Goal: Task Accomplishment & Management: Manage account settings

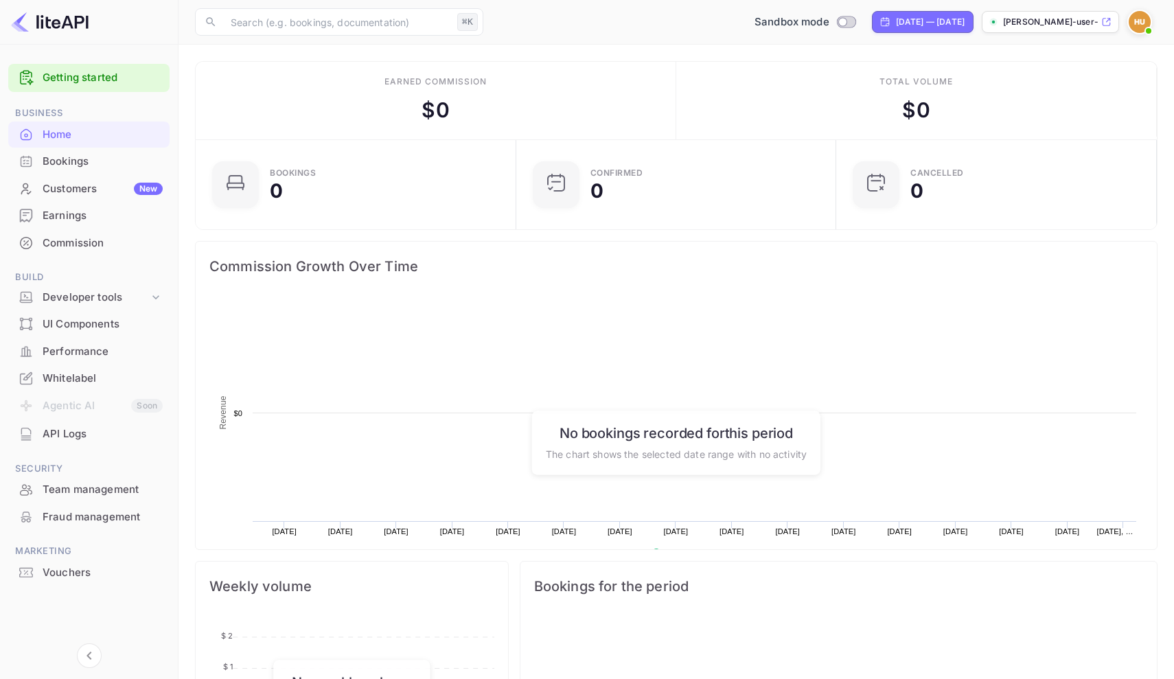
scroll to position [223, 312]
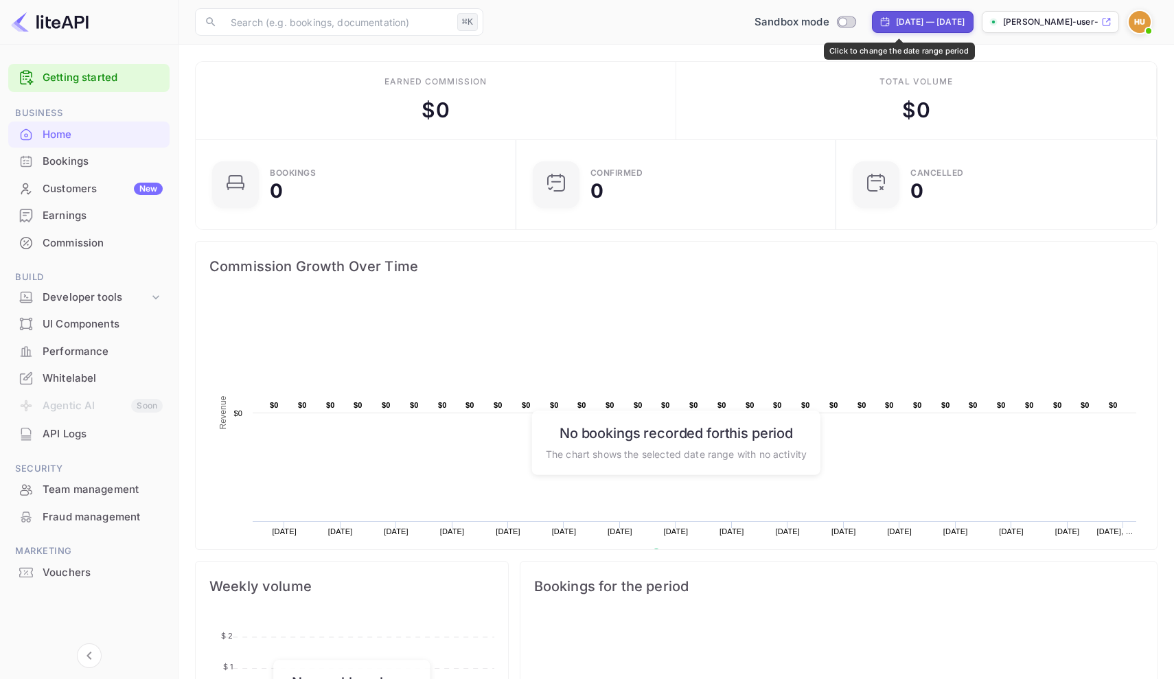
click at [875, 30] on div "[DATE] — [DATE]" at bounding box center [923, 22] width 102 height 22
select select "6"
select select "2025"
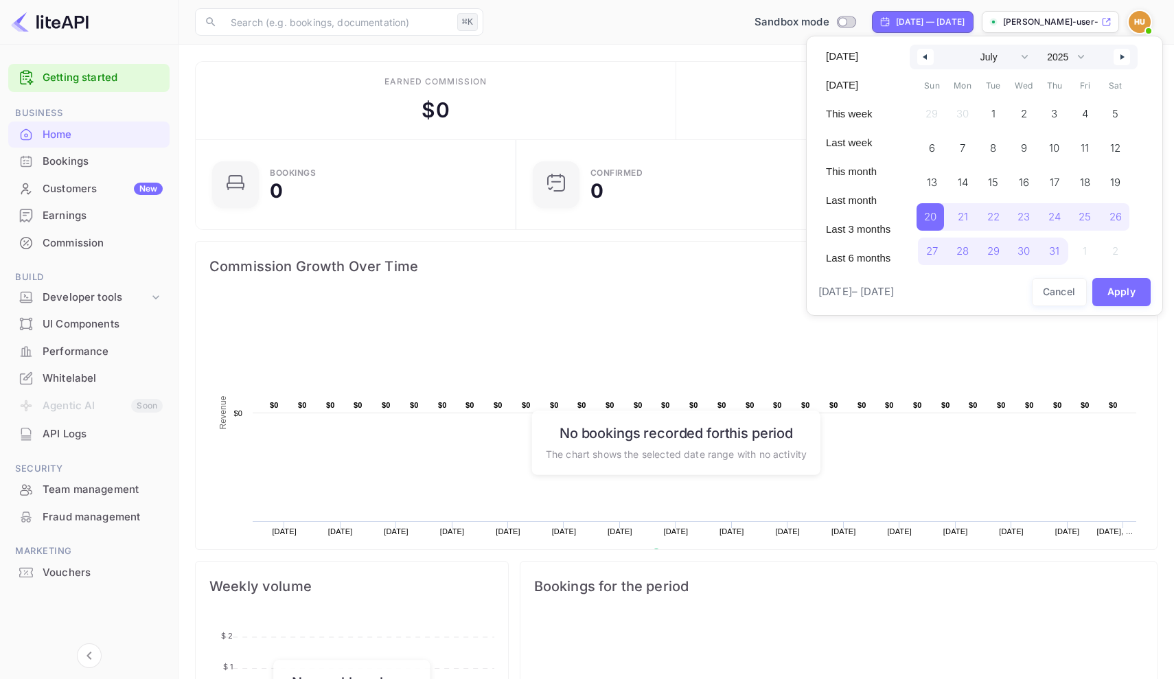
click at [621, 347] on div at bounding box center [587, 339] width 1174 height 679
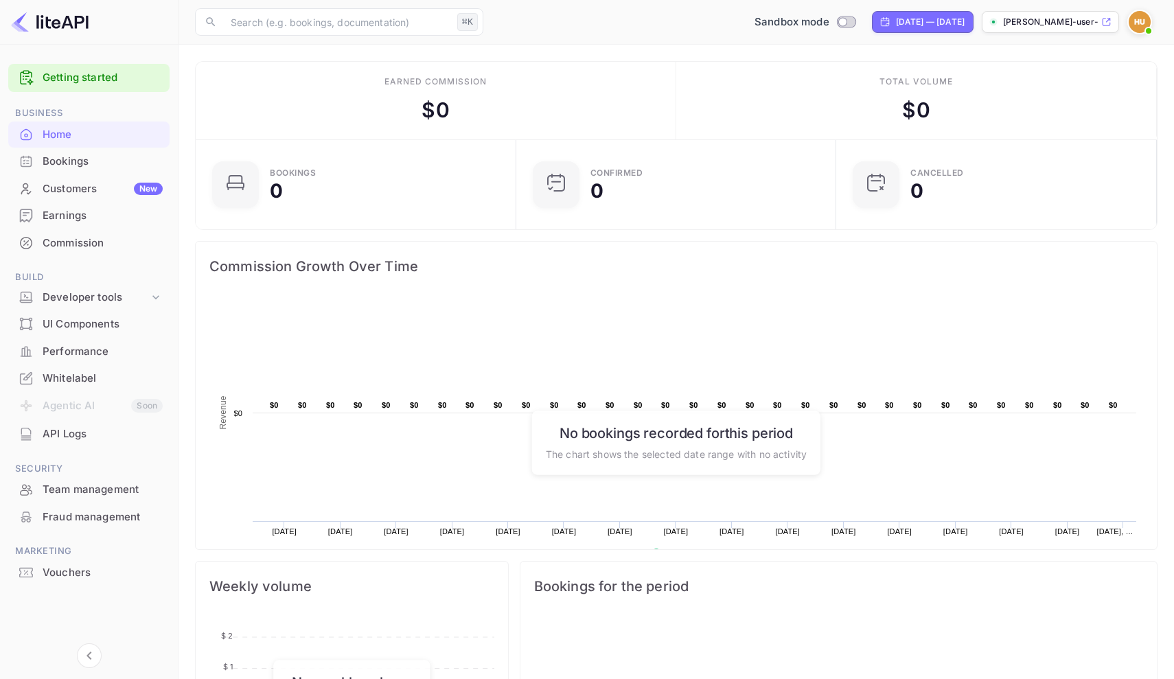
click at [114, 439] on div "API Logs" at bounding box center [88, 434] width 161 height 27
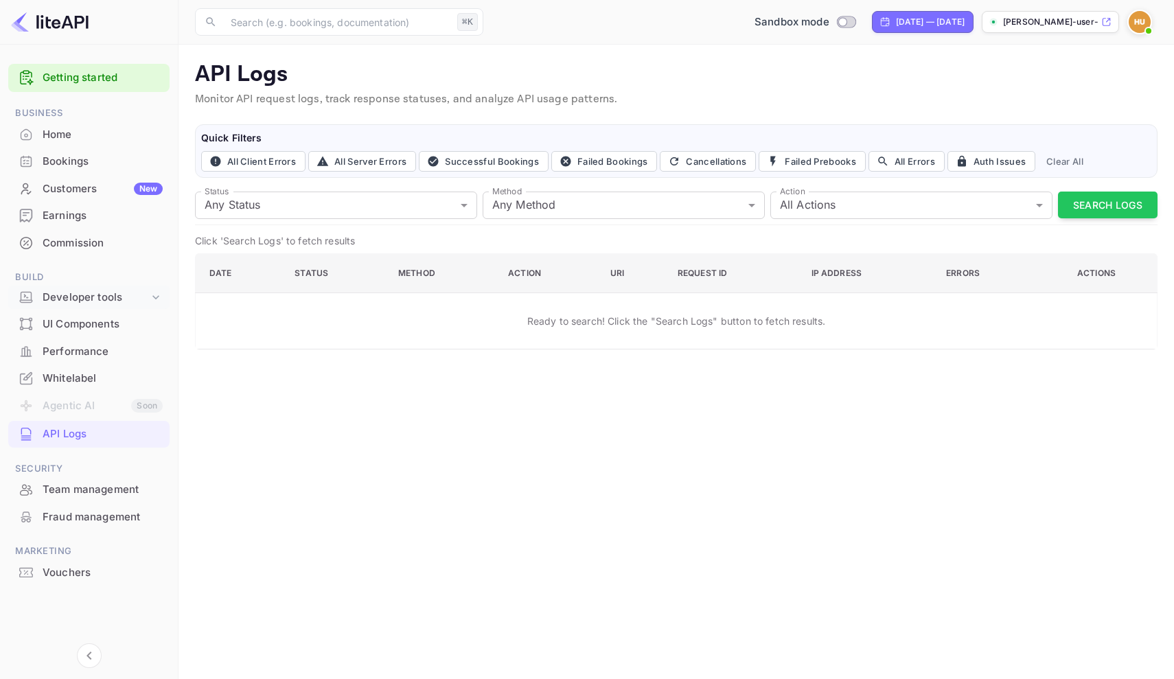
click at [153, 299] on icon at bounding box center [156, 297] width 14 height 14
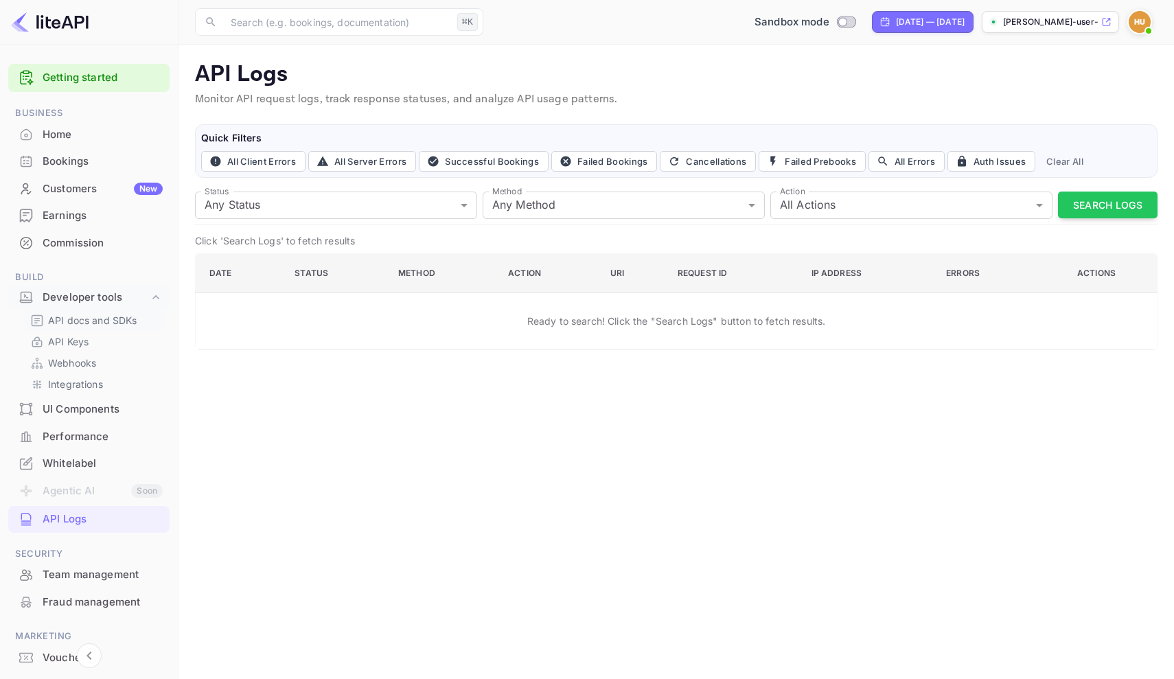
click at [130, 316] on p "API docs and SDKs" at bounding box center [92, 320] width 89 height 14
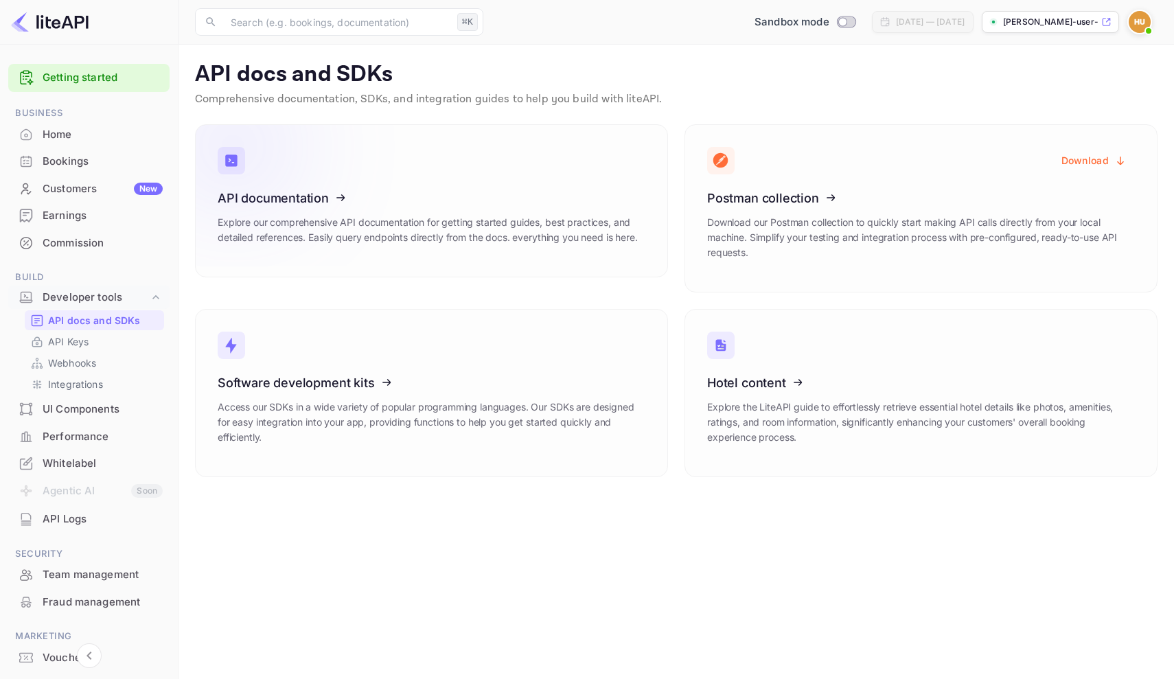
click at [449, 182] on link "API documentation Explore our comprehensive API documentation for getting start…" at bounding box center [431, 200] width 473 height 153
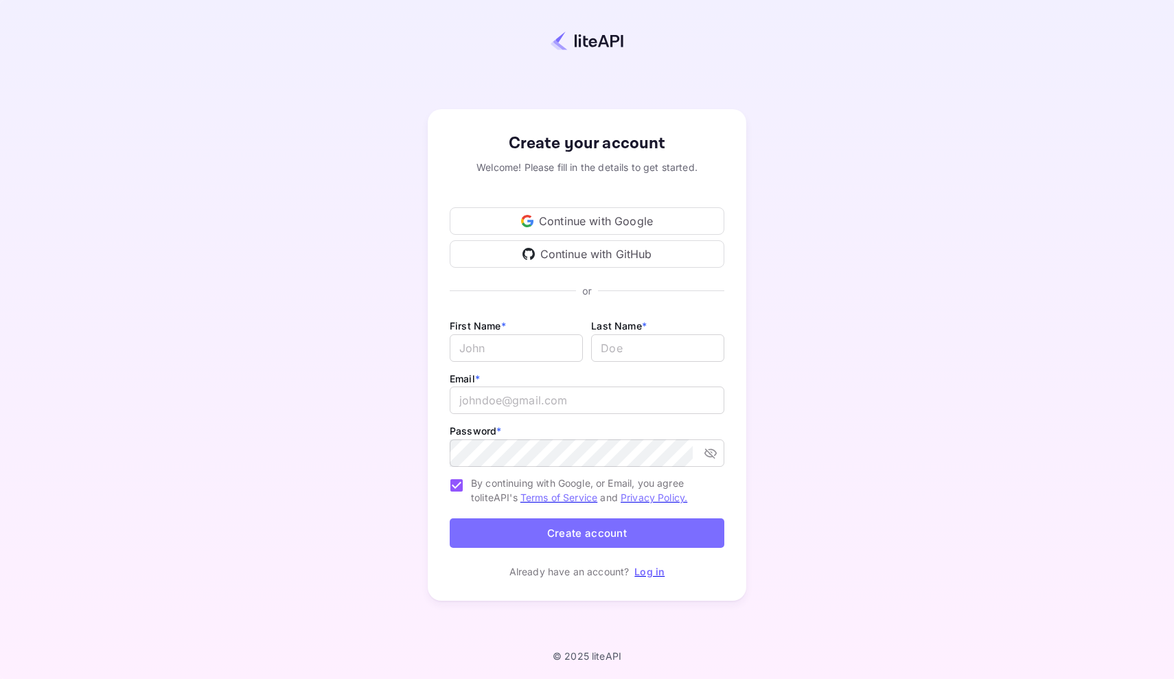
click at [653, 568] on link "Log in" at bounding box center [649, 572] width 30 height 12
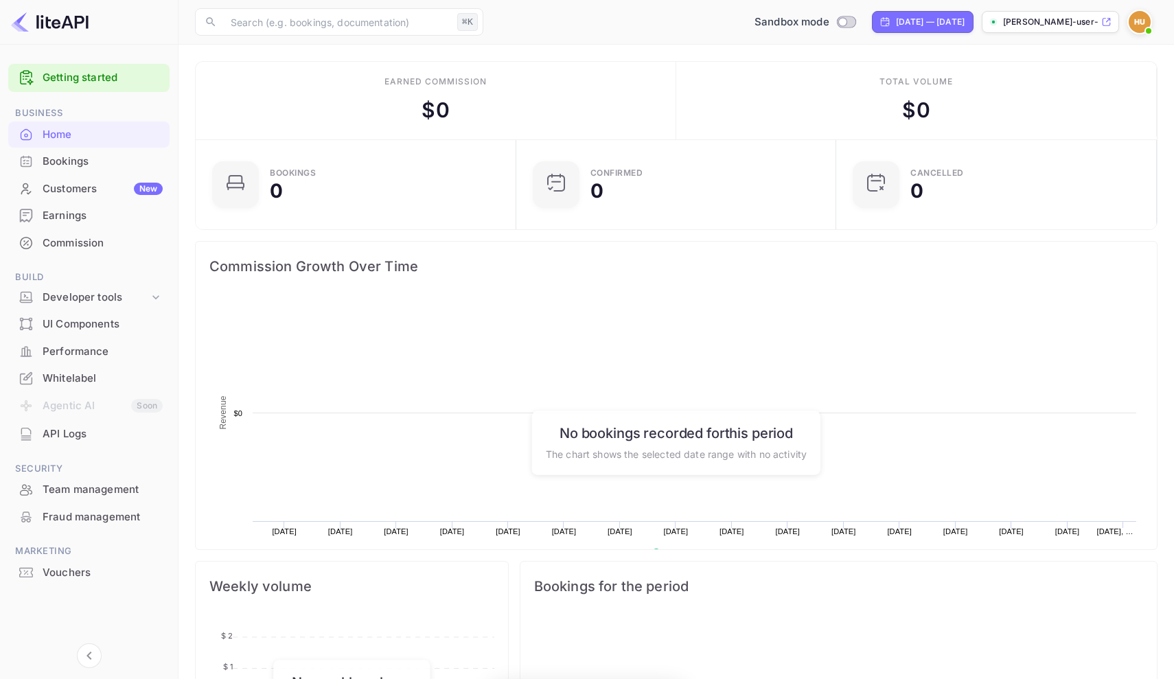
scroll to position [1, 1]
click at [135, 305] on div "Developer tools" at bounding box center [88, 298] width 161 height 24
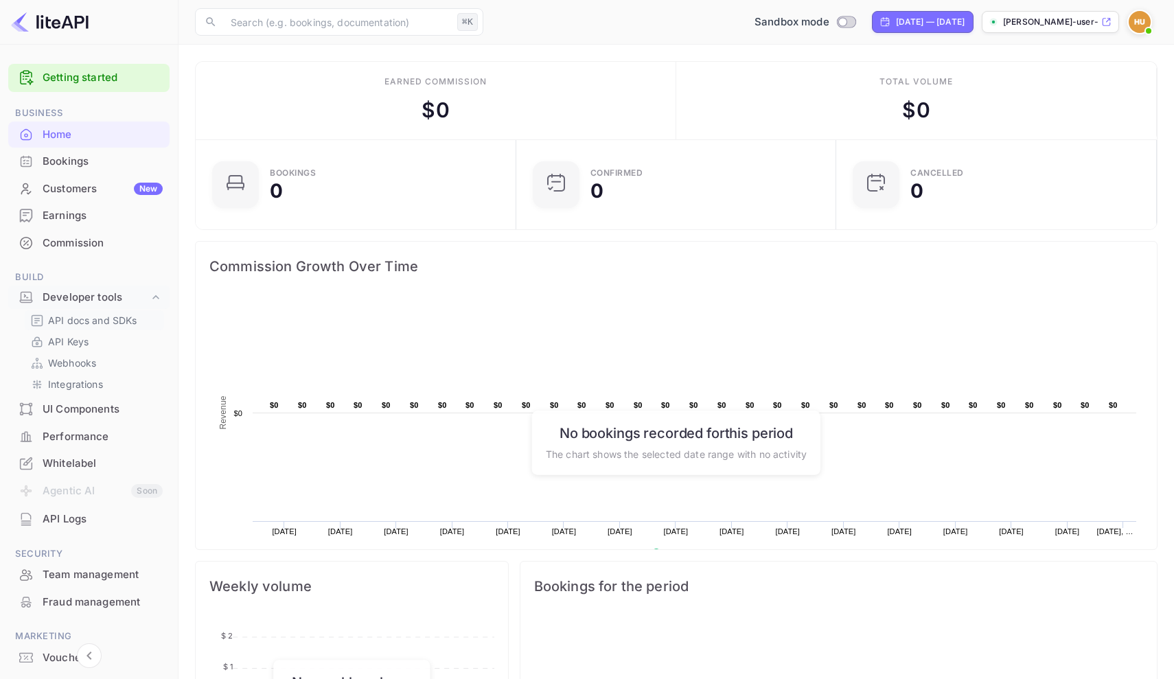
click at [124, 322] on p "API docs and SDKs" at bounding box center [92, 320] width 89 height 14
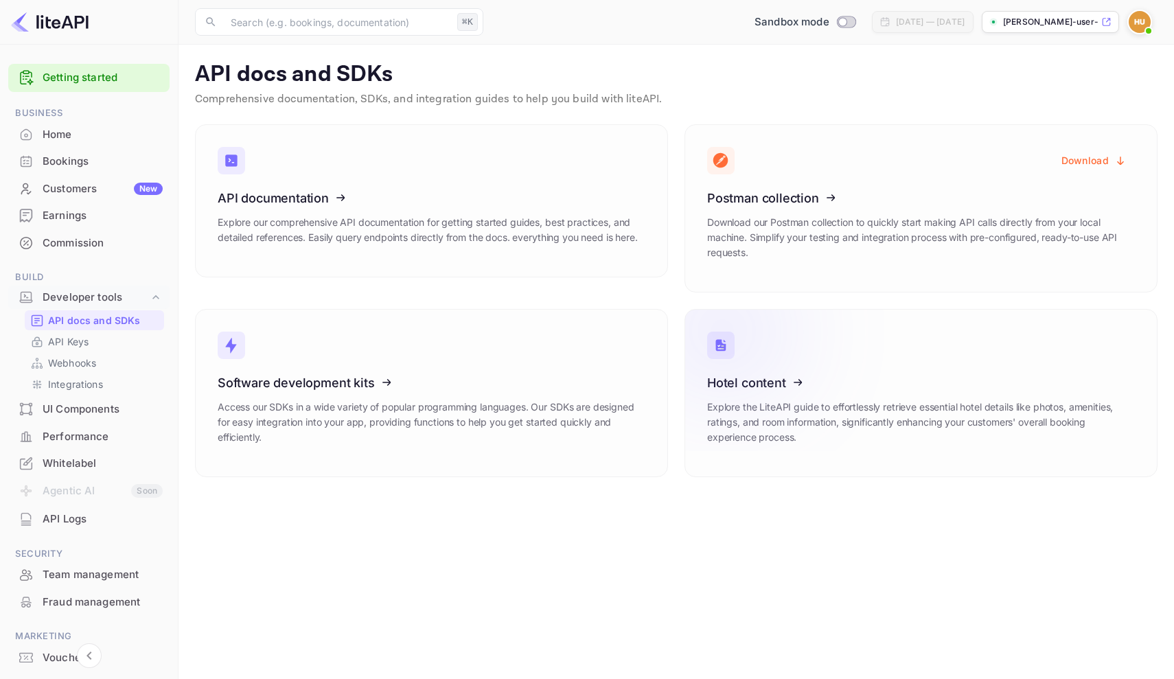
click at [848, 372] on icon at bounding box center [791, 380] width 213 height 141
click at [82, 345] on p "API Keys" at bounding box center [68, 341] width 41 height 14
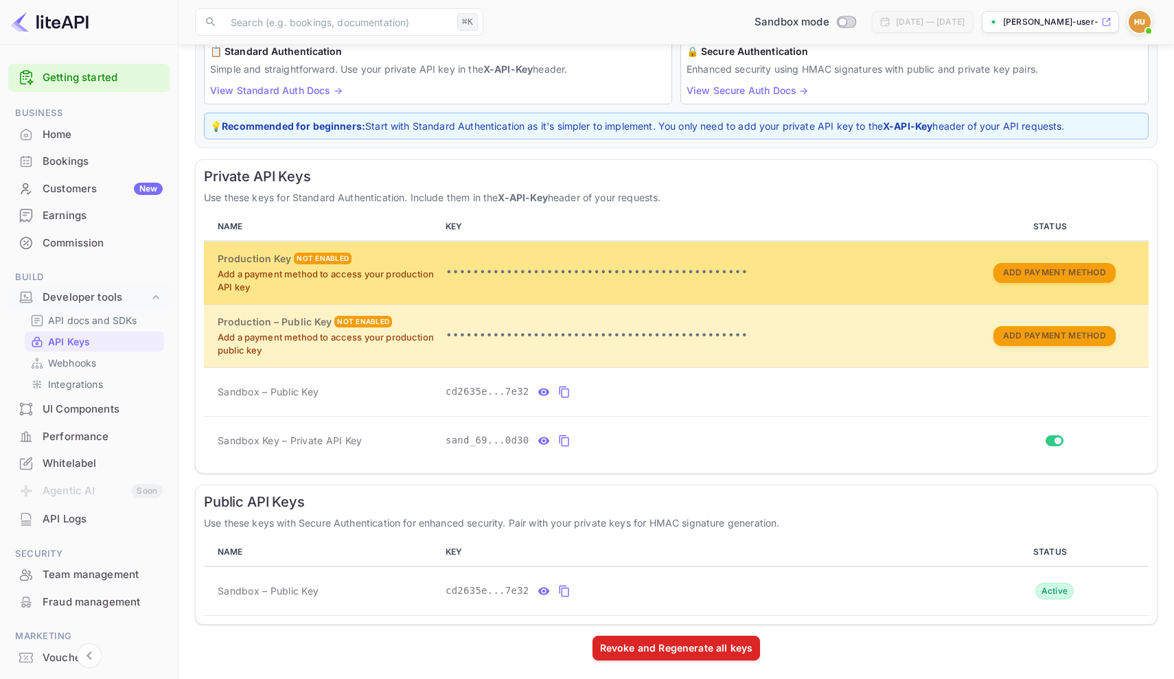
scroll to position [115, 0]
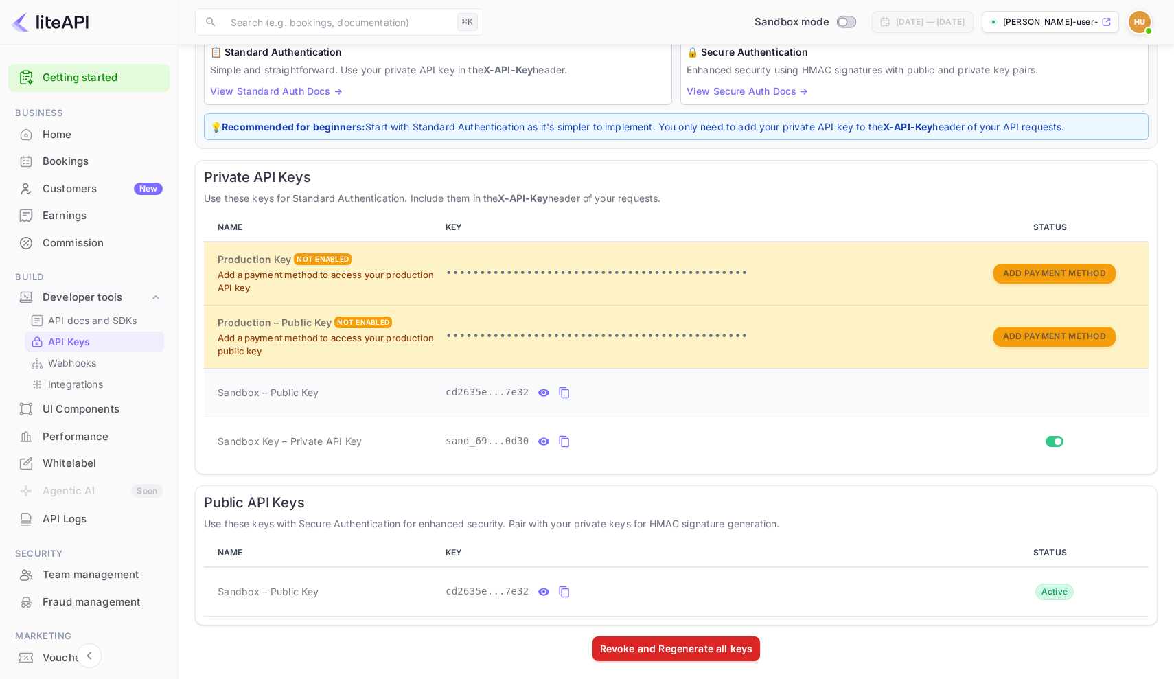
click at [564, 386] on icon "private api keys table" at bounding box center [564, 392] width 12 height 16
click at [563, 590] on icon "public api keys table" at bounding box center [564, 591] width 12 height 16
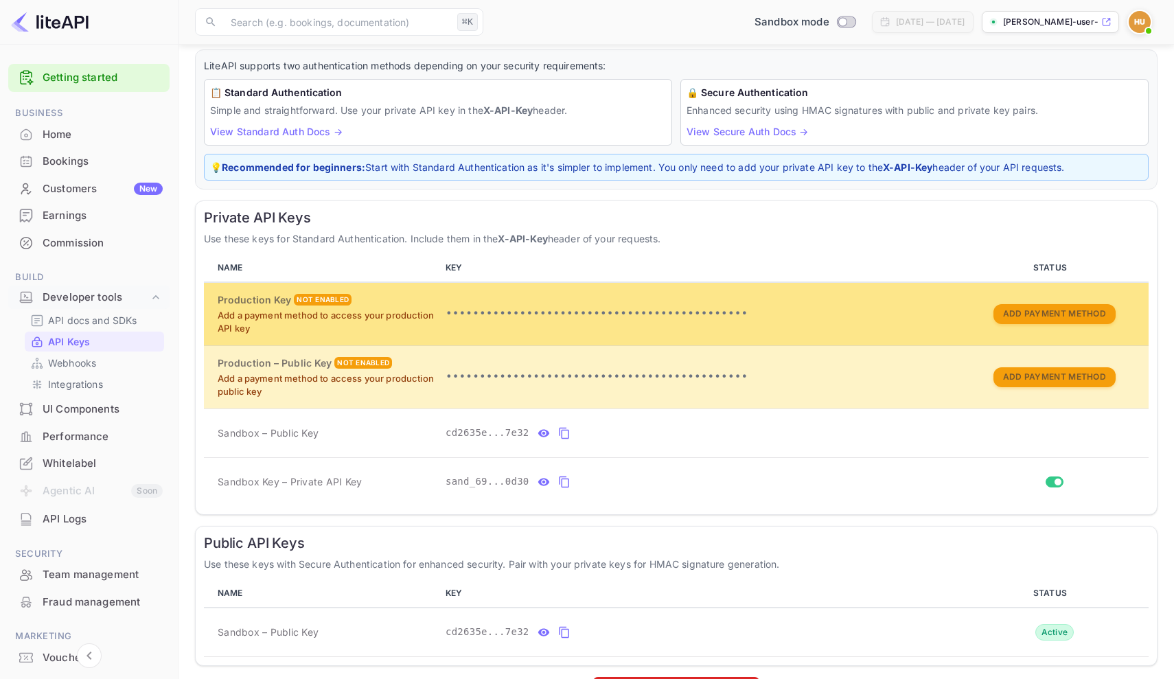
scroll to position [76, 0]
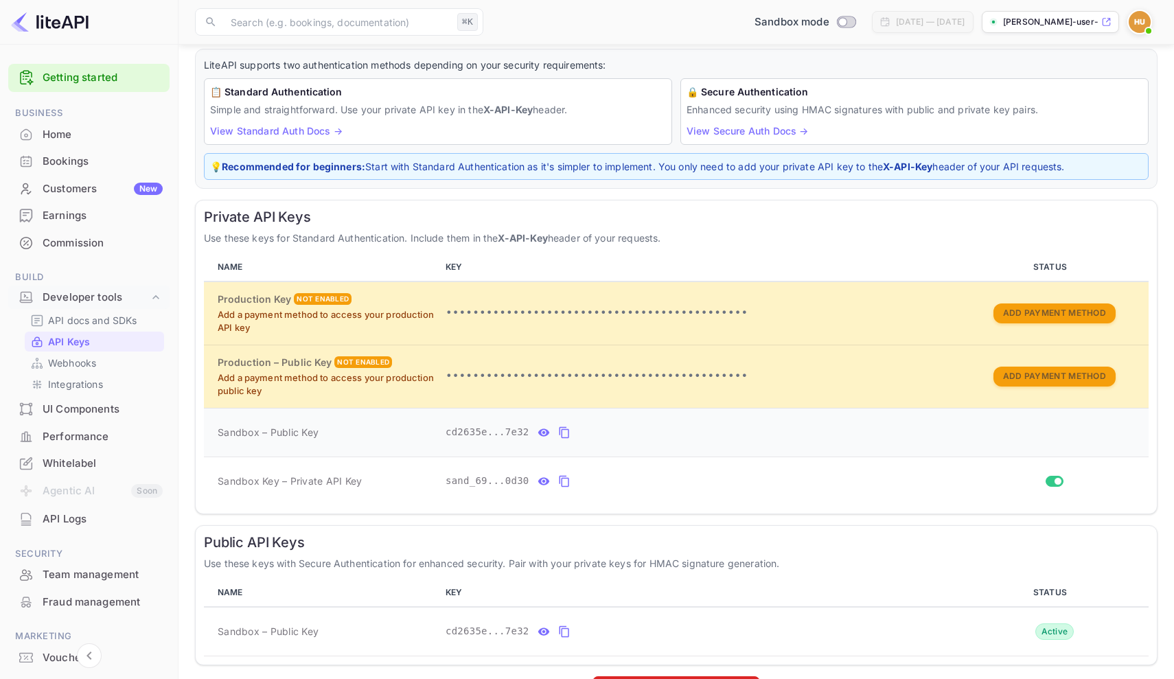
click at [566, 426] on icon "private api keys table" at bounding box center [564, 432] width 12 height 16
click at [564, 478] on icon "private api keys table" at bounding box center [564, 481] width 12 height 16
